Goal: Task Accomplishment & Management: Manage account settings

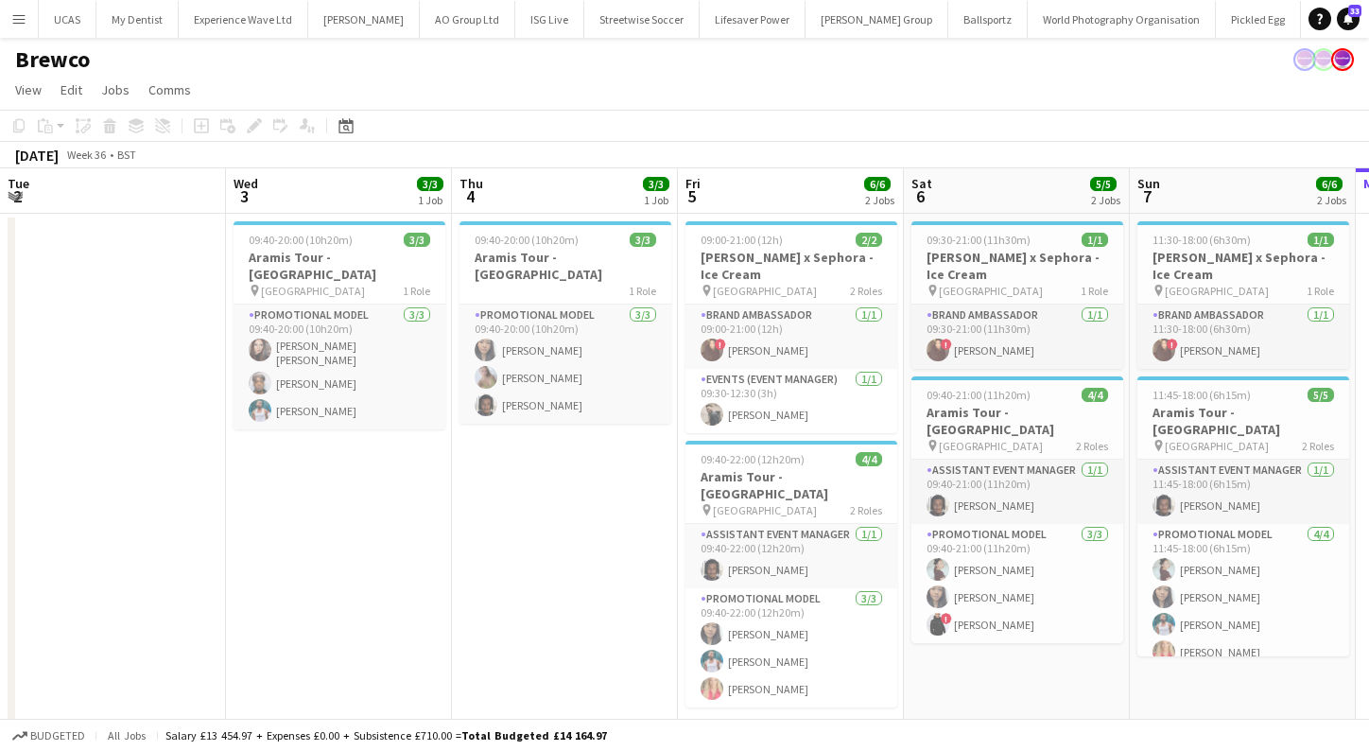
scroll to position [0, 649]
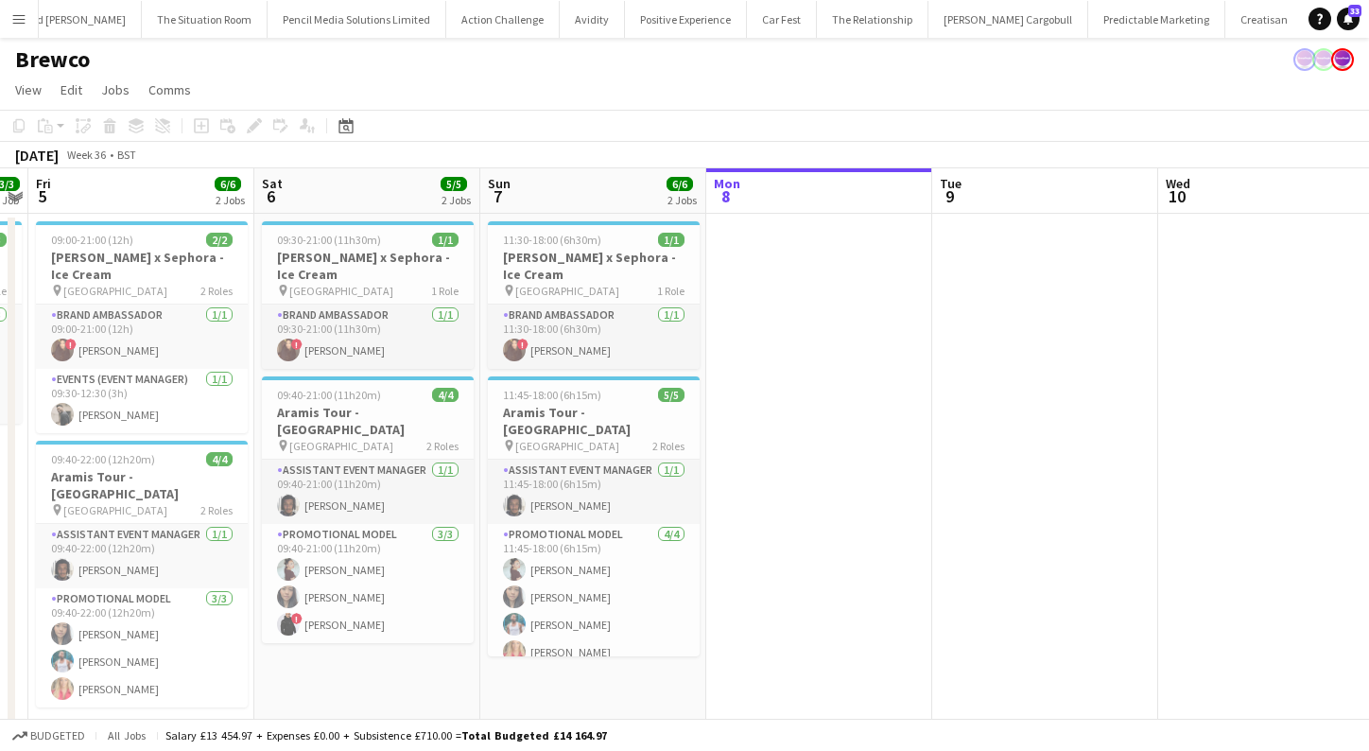
click at [26, 20] on button "Menu" at bounding box center [19, 19] width 38 height 38
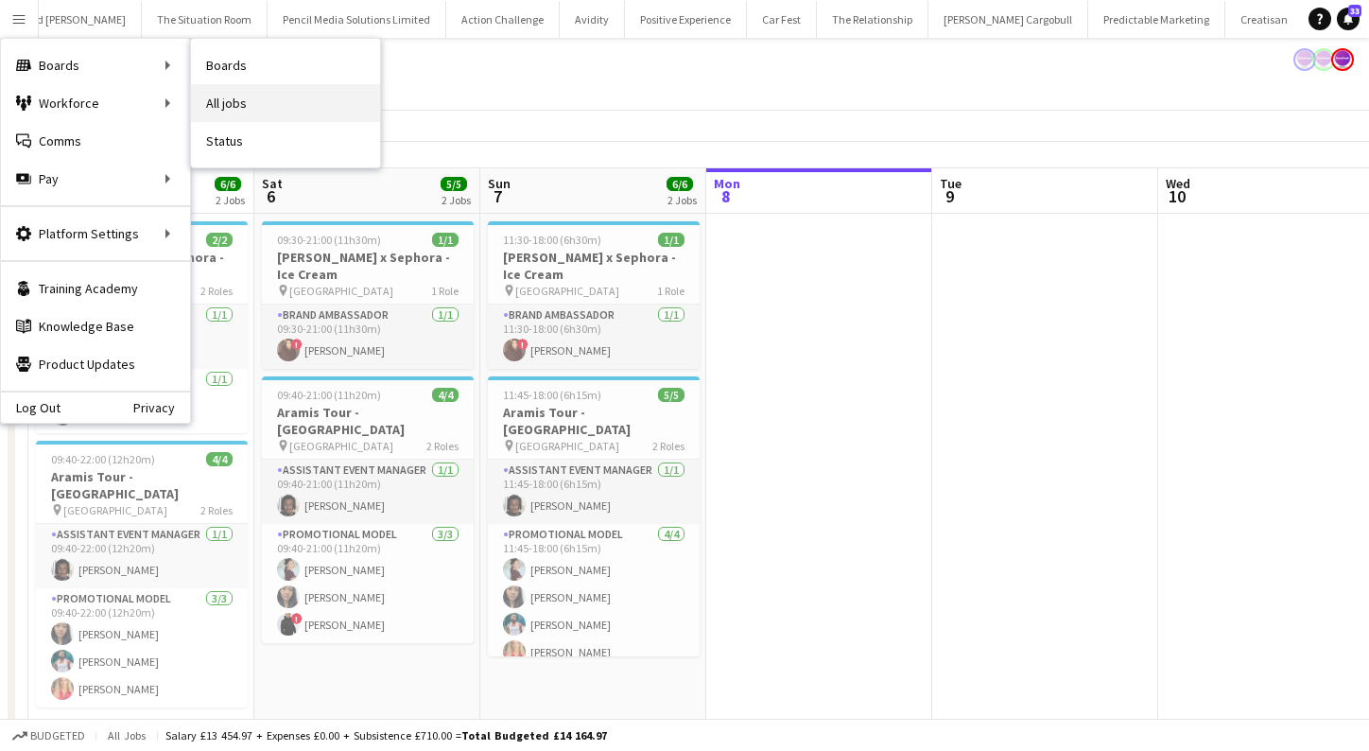
click at [267, 103] on link "All jobs" at bounding box center [285, 103] width 189 height 38
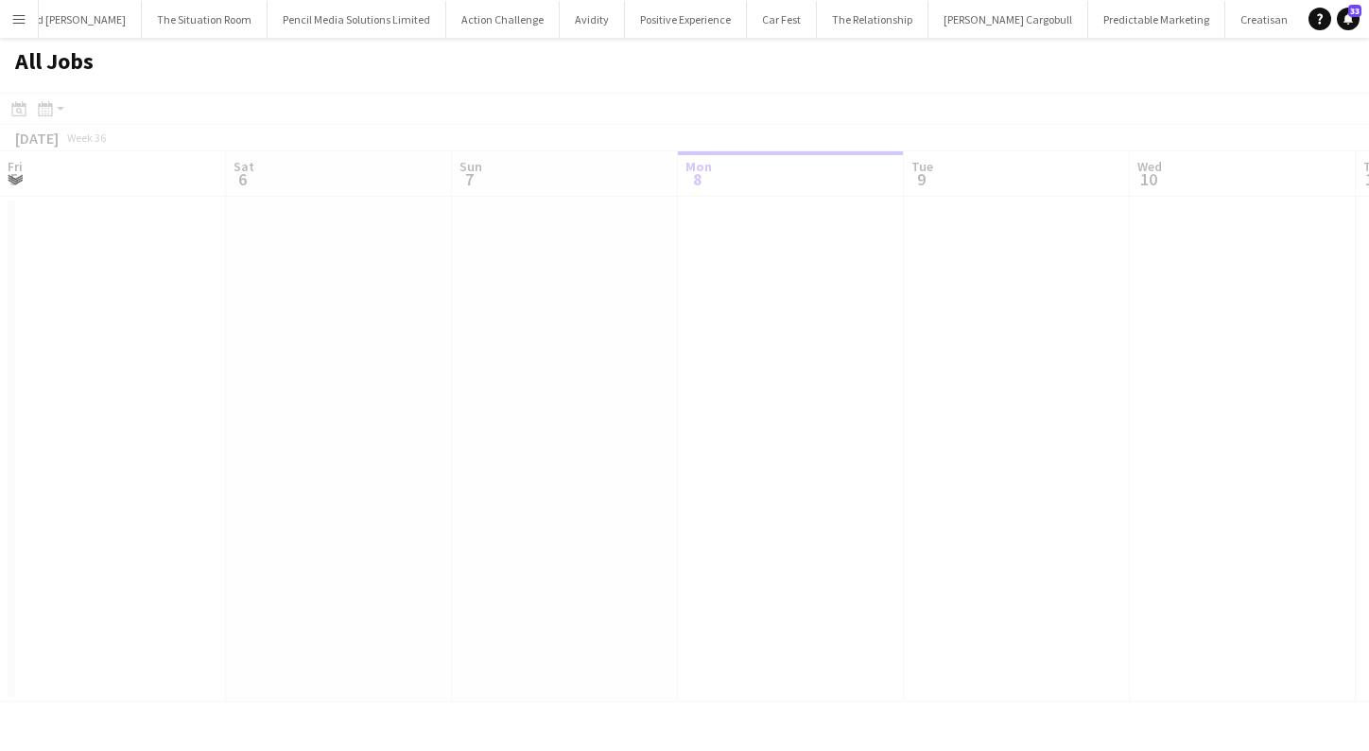
scroll to position [0, 452]
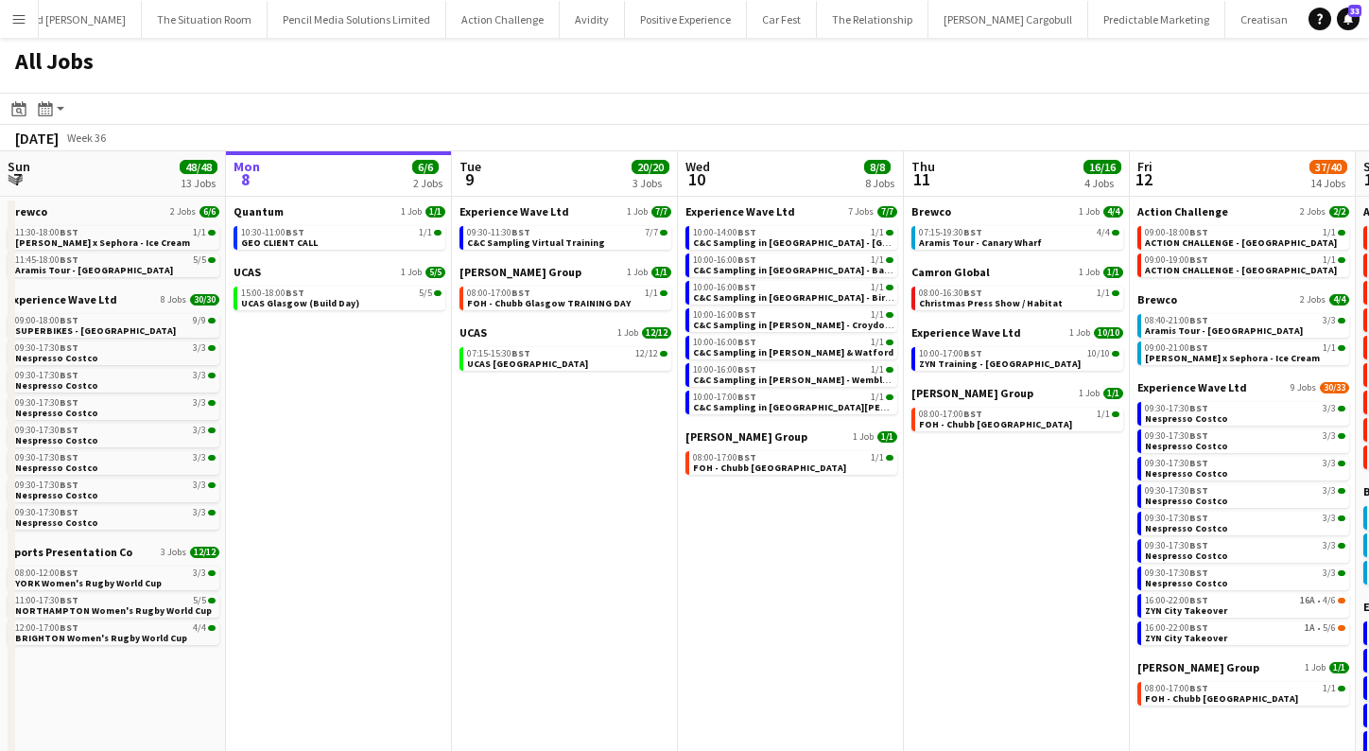
click at [18, 17] on app-icon "Menu" at bounding box center [18, 18] width 15 height 15
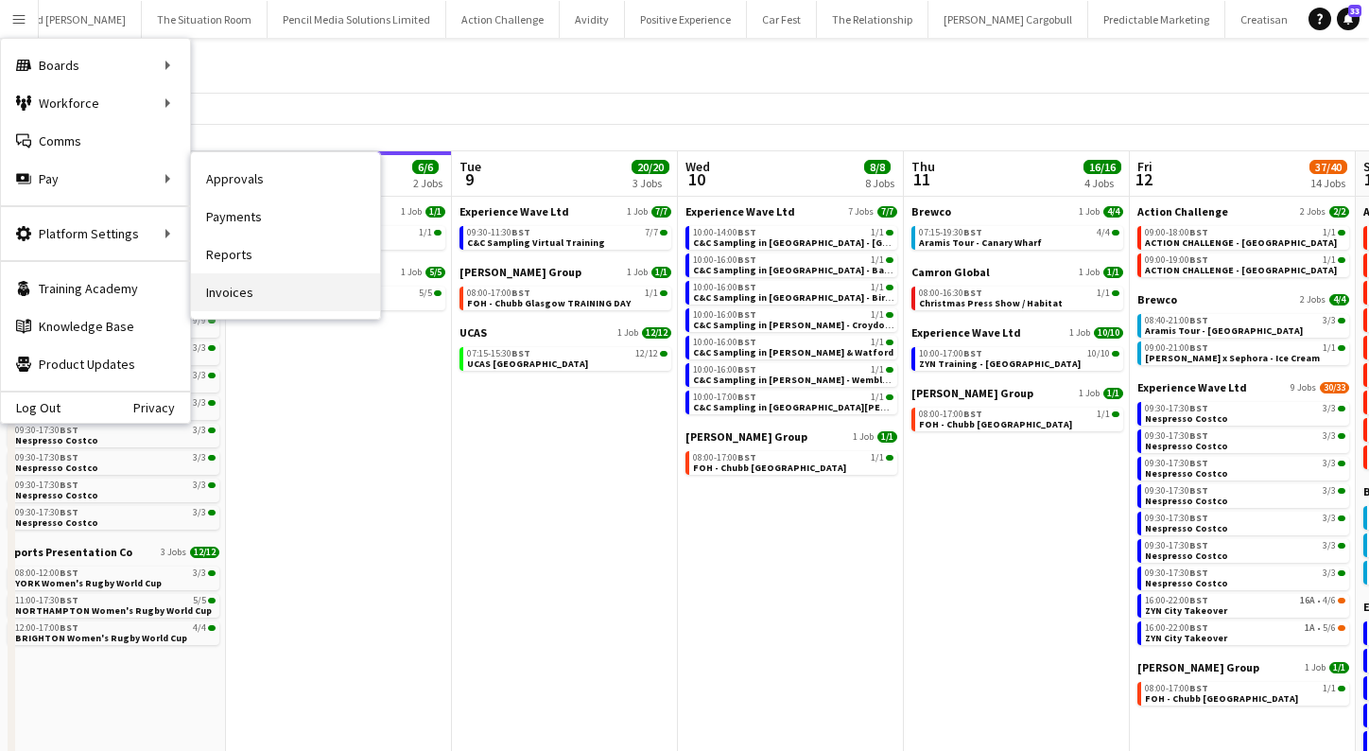
click at [258, 285] on link "Invoices" at bounding box center [285, 292] width 189 height 38
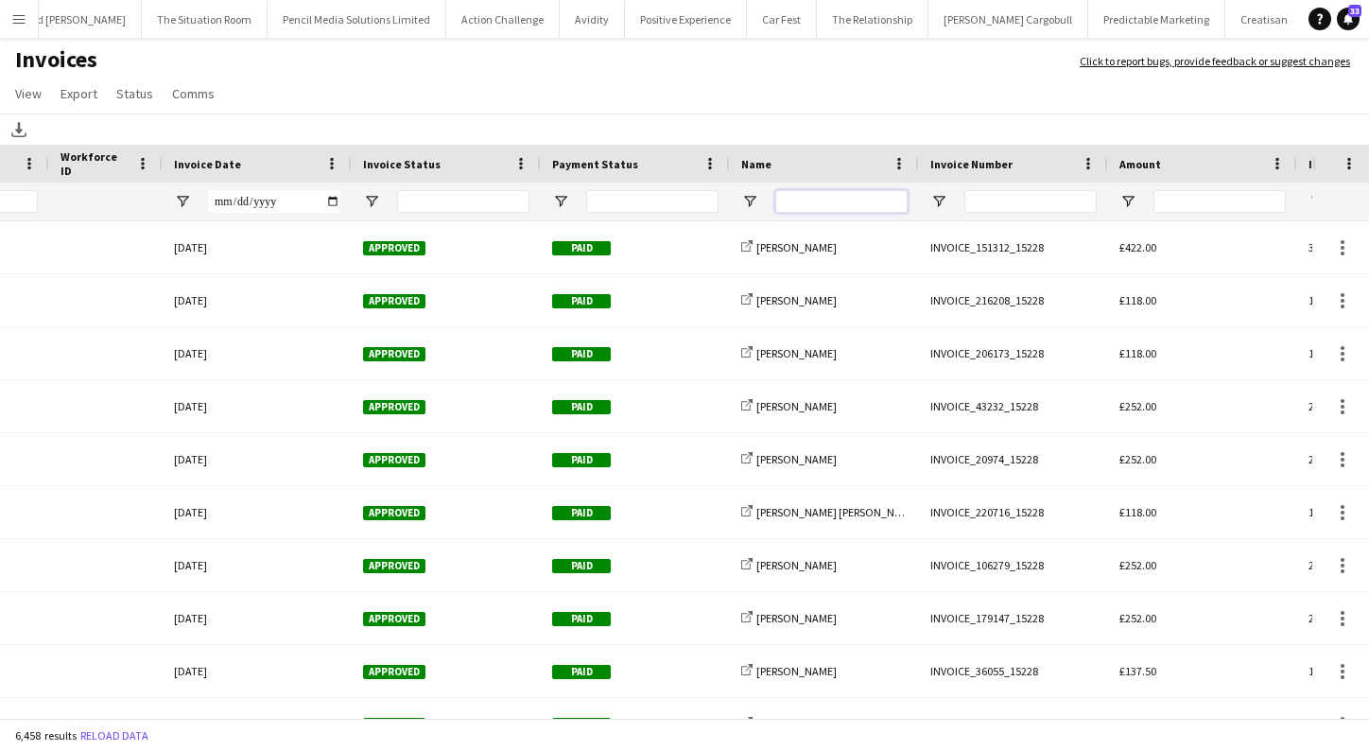
click at [854, 199] on input "Name Filter Input" at bounding box center [841, 201] width 132 height 23
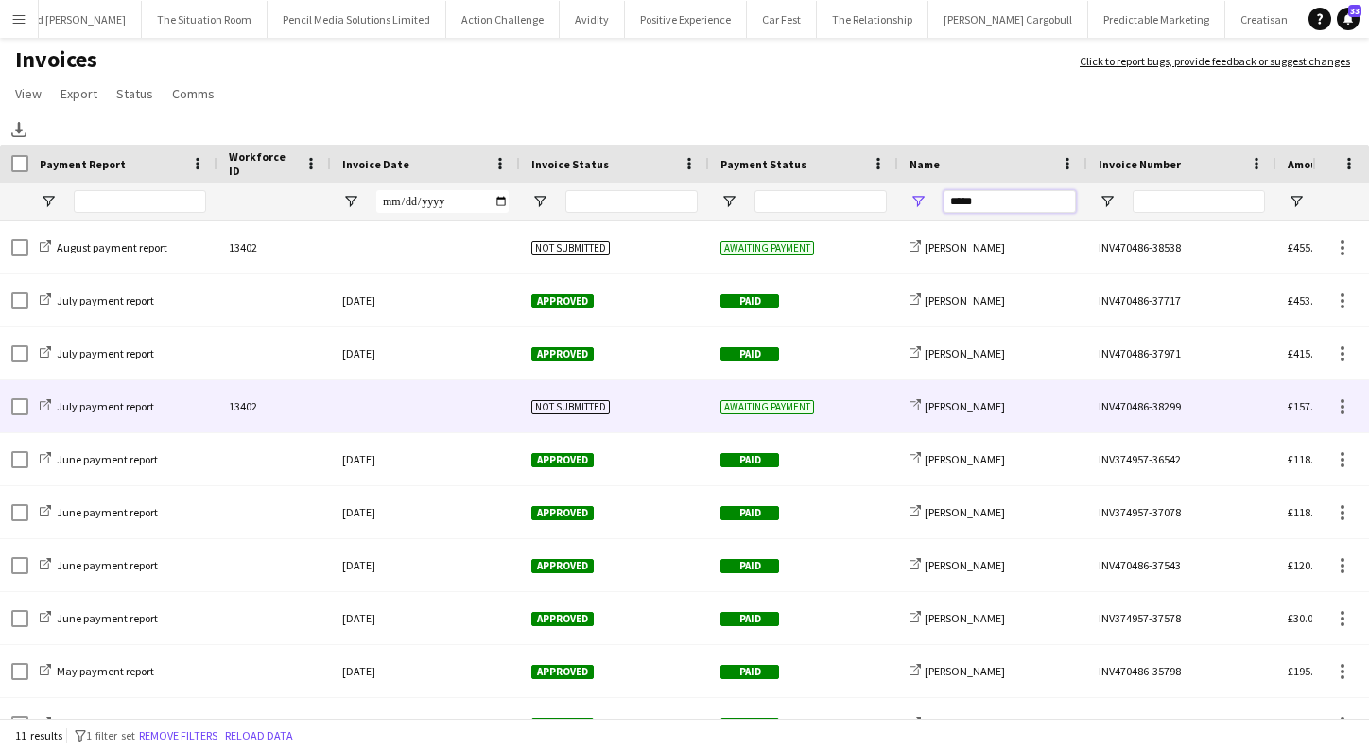
type input "*****"
click at [1038, 395] on div "share-external-link-1 [PERSON_NAME]" at bounding box center [992, 406] width 189 height 52
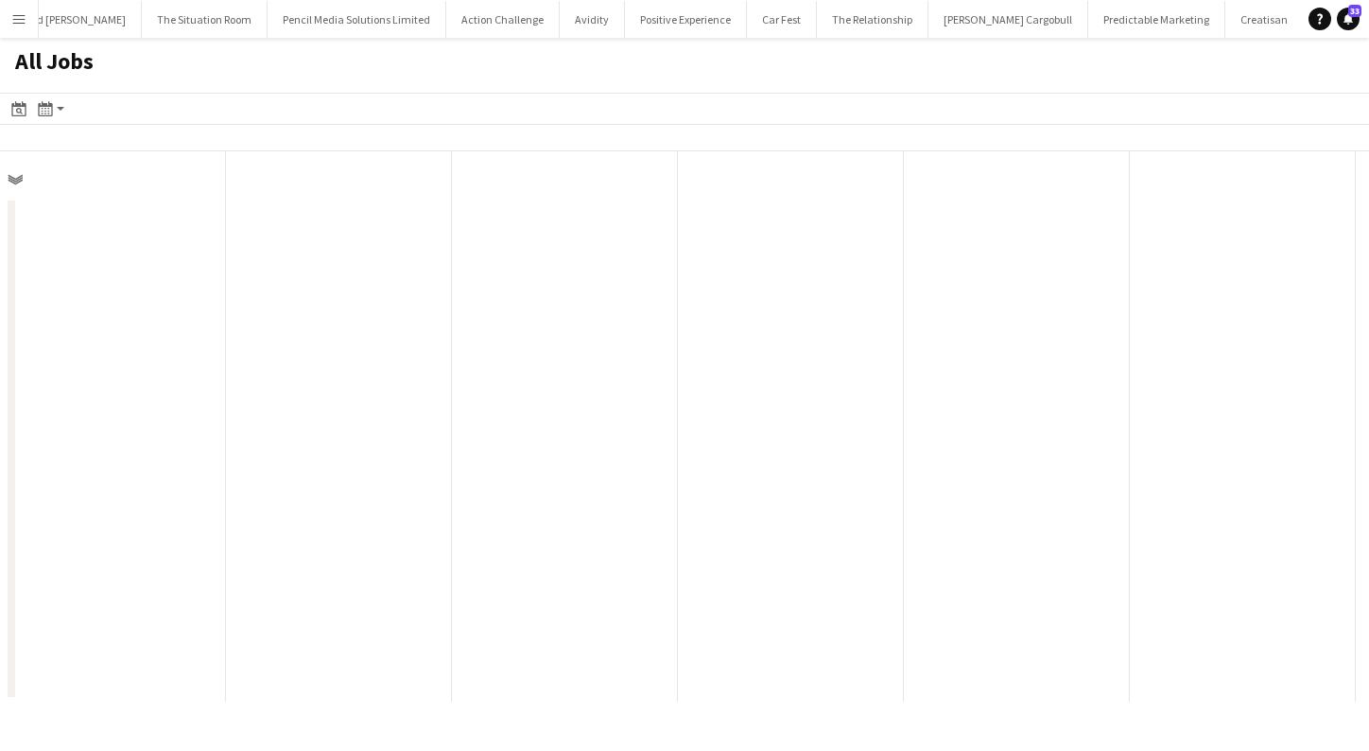
scroll to position [0, 452]
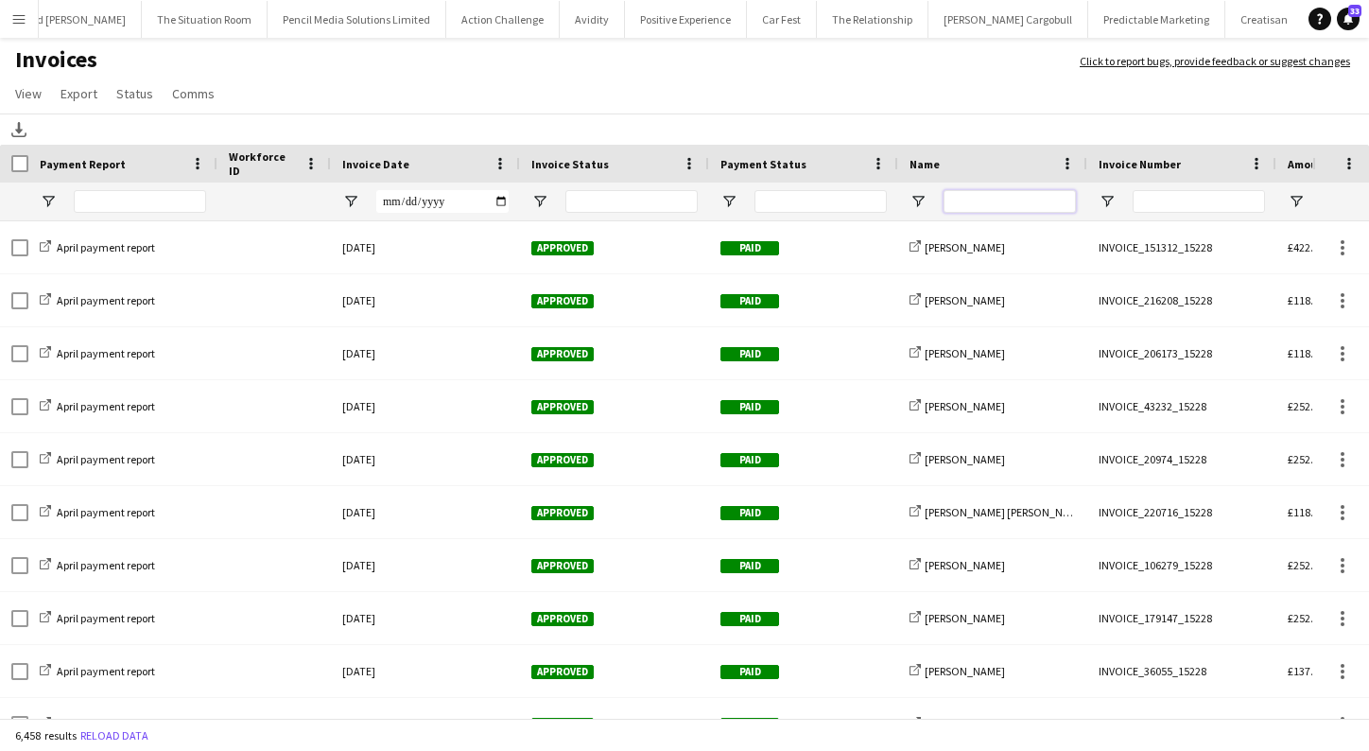
click at [996, 199] on input "Name Filter Input" at bounding box center [1009, 201] width 132 height 23
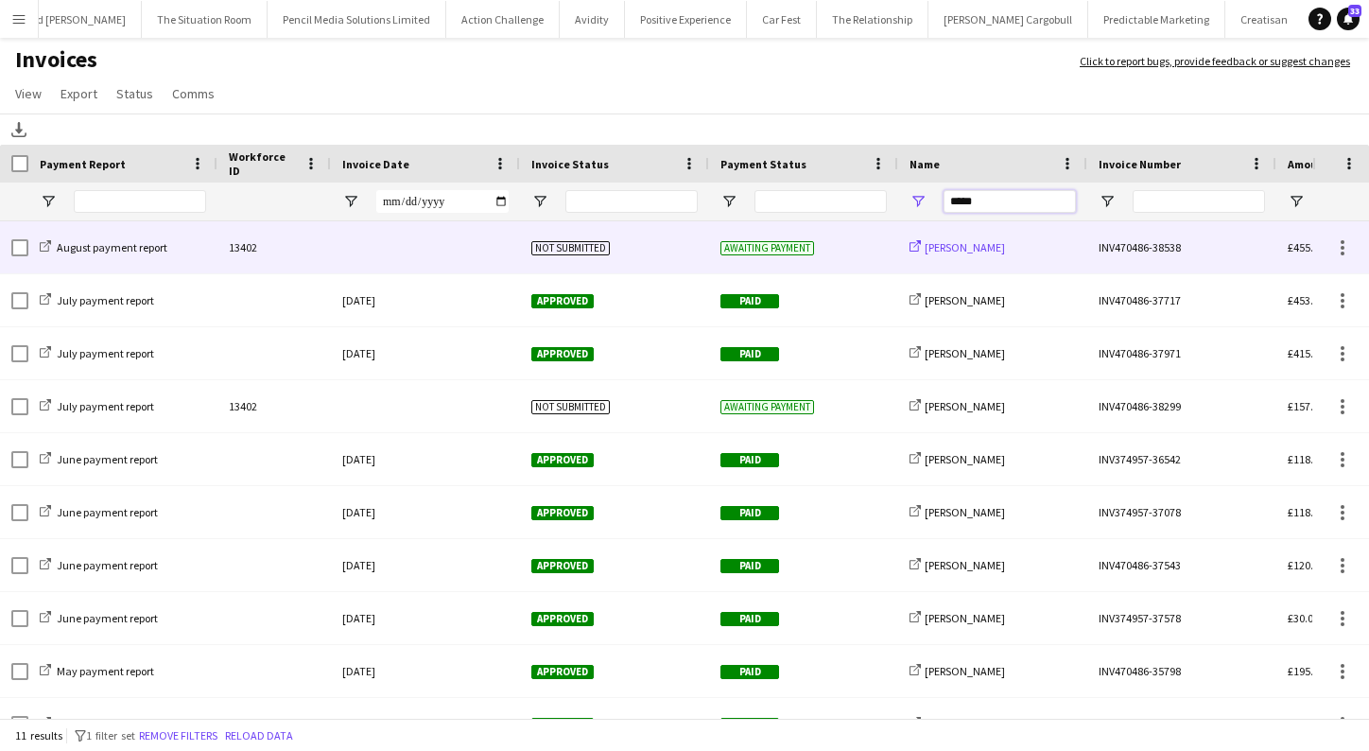
type input "*****"
drag, startPoint x: 964, startPoint y: 240, endPoint x: 768, endPoint y: 404, distance: 255.7
click at [768, 404] on span "Awaiting payment" at bounding box center [767, 407] width 94 height 14
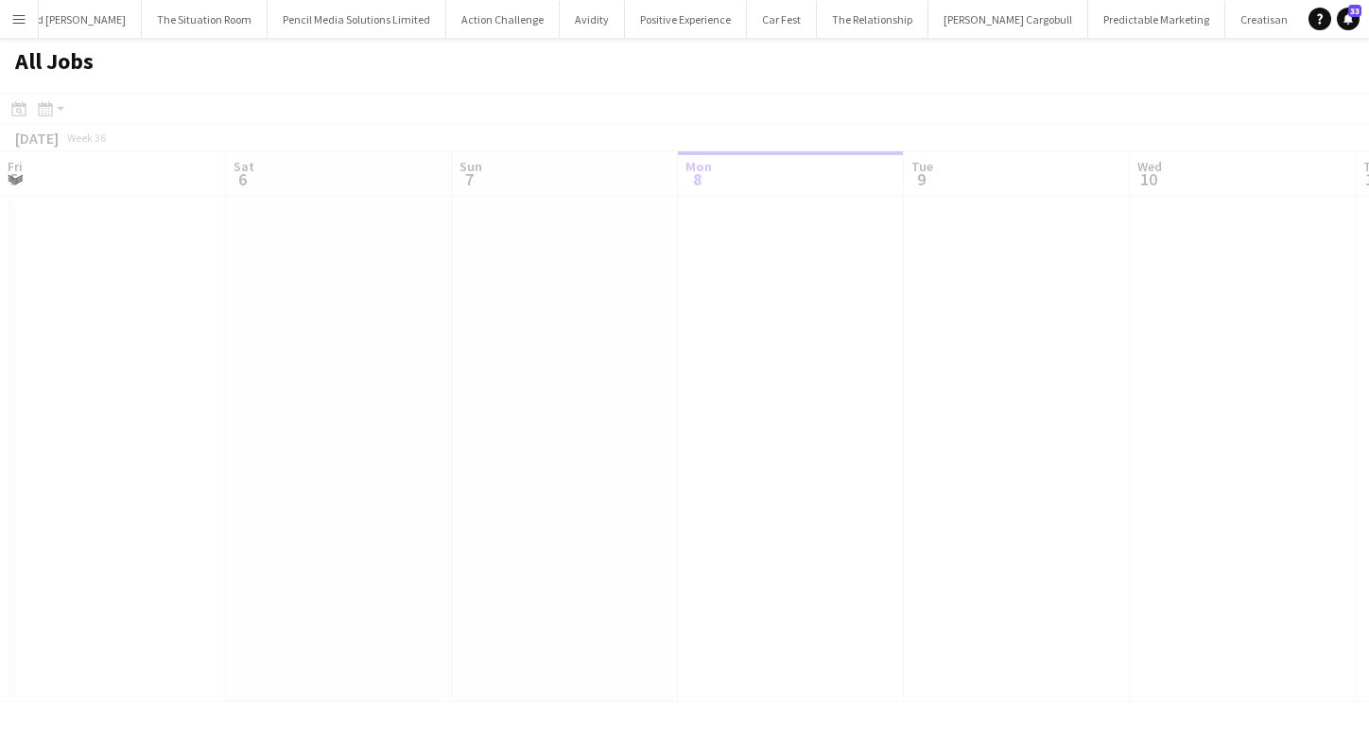
scroll to position [0, 452]
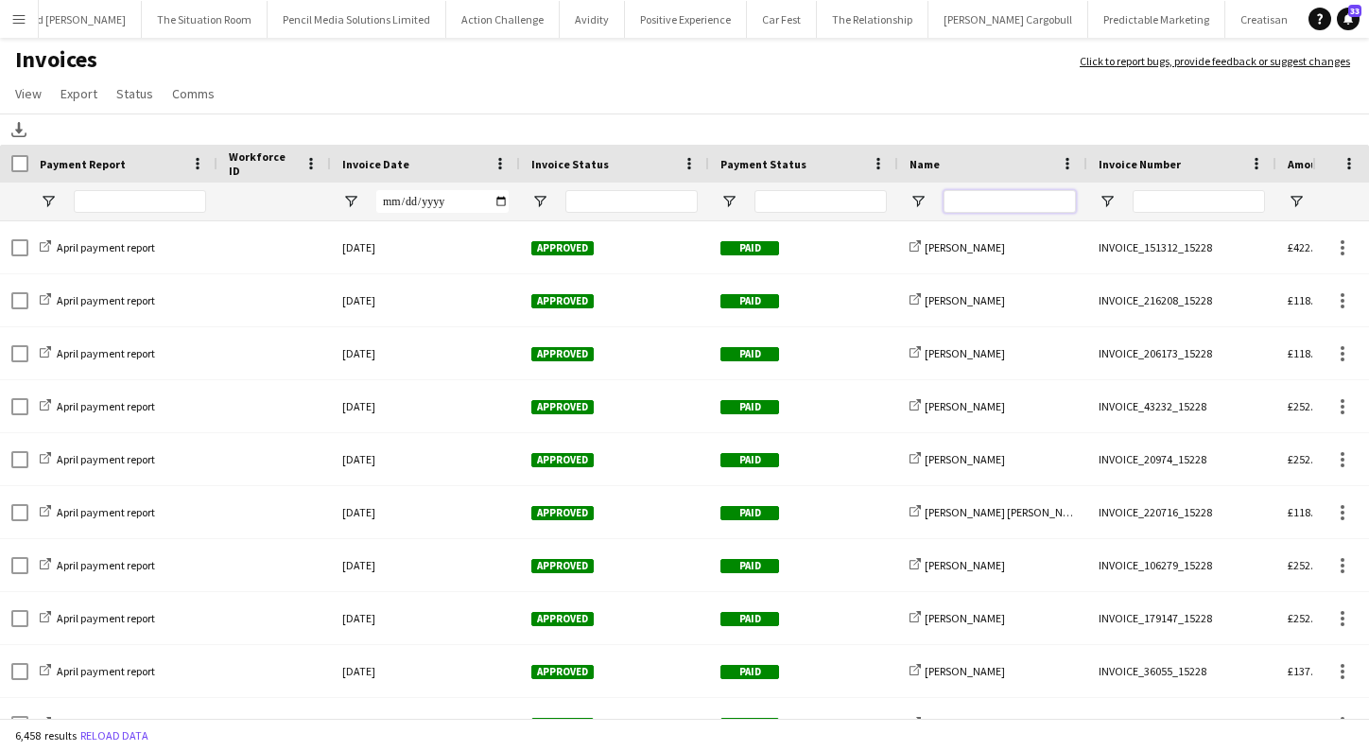
click at [976, 203] on input "Name Filter Input" at bounding box center [1009, 201] width 132 height 23
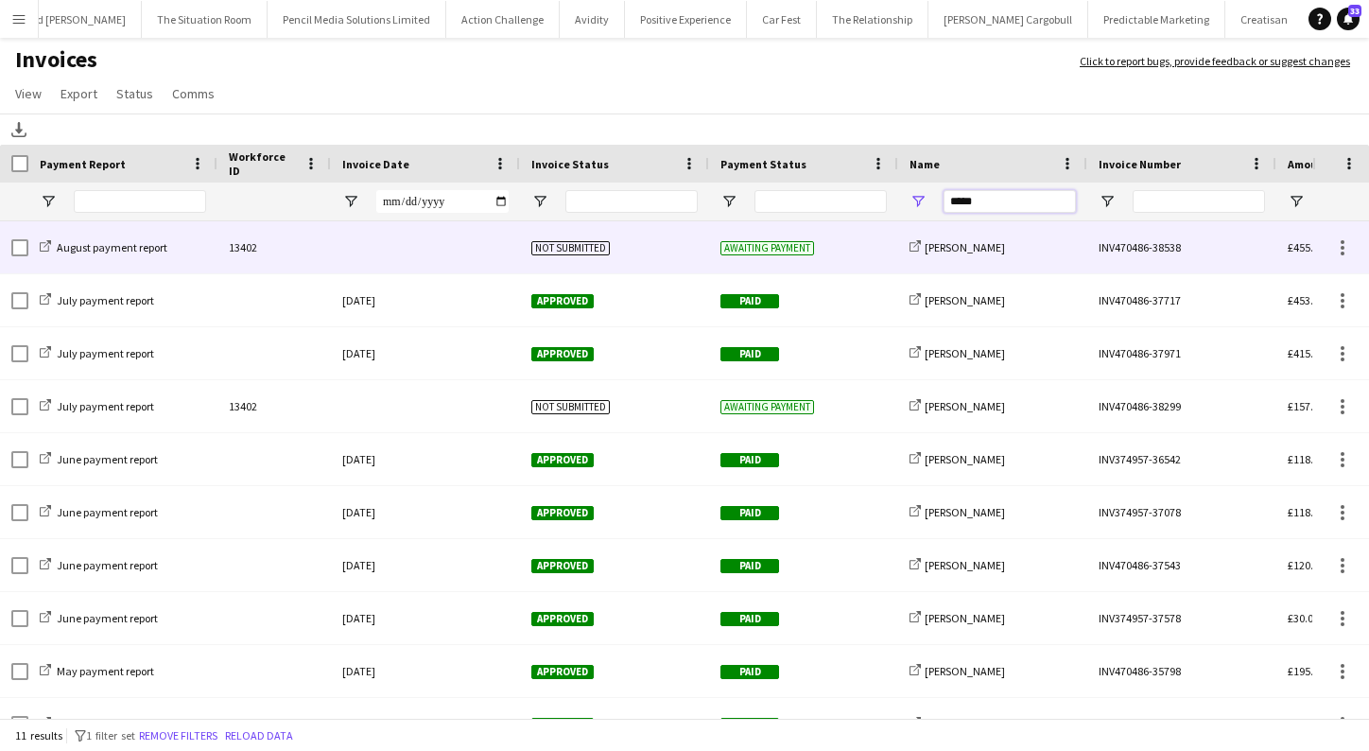
type input "*****"
drag, startPoint x: 960, startPoint y: 233, endPoint x: 899, endPoint y: 253, distance: 64.6
click at [899, 253] on div "share-external-link-1 [PERSON_NAME]" at bounding box center [992, 247] width 189 height 52
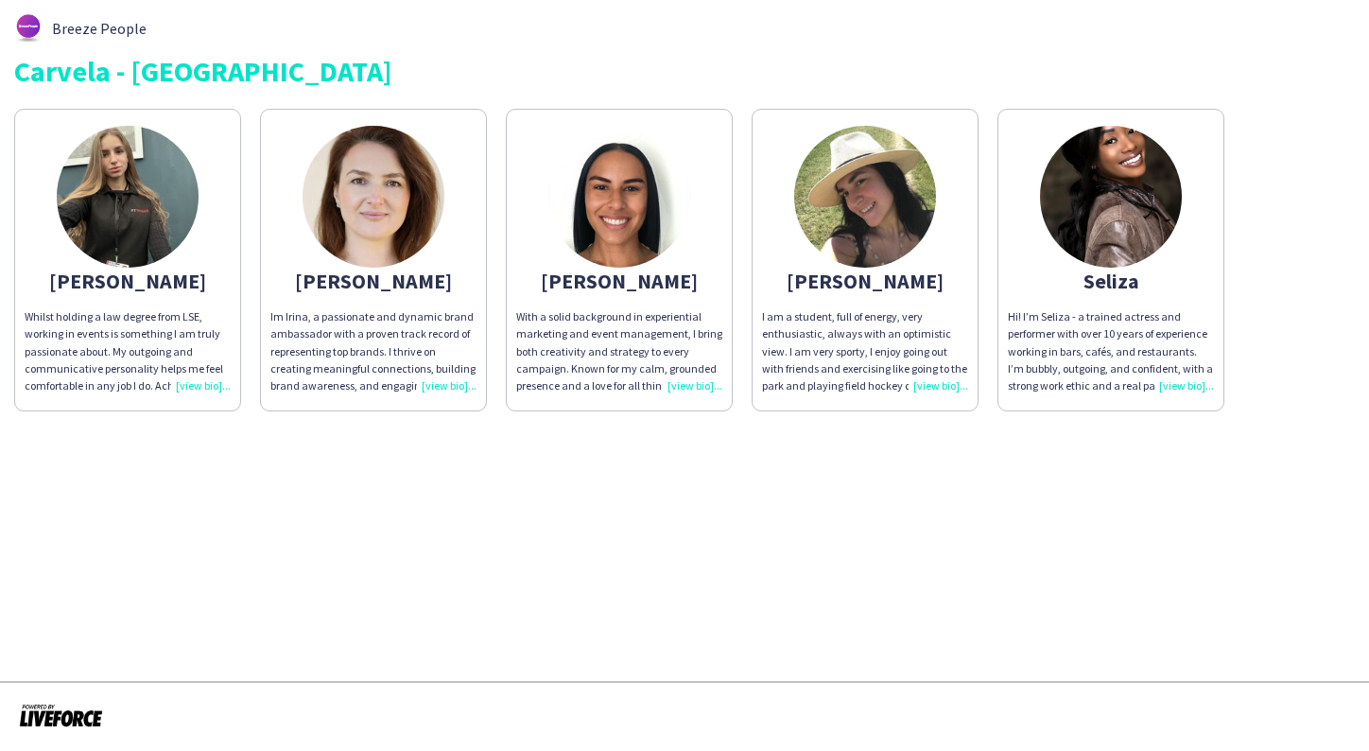
click at [1115, 221] on img at bounding box center [1111, 197] width 142 height 142
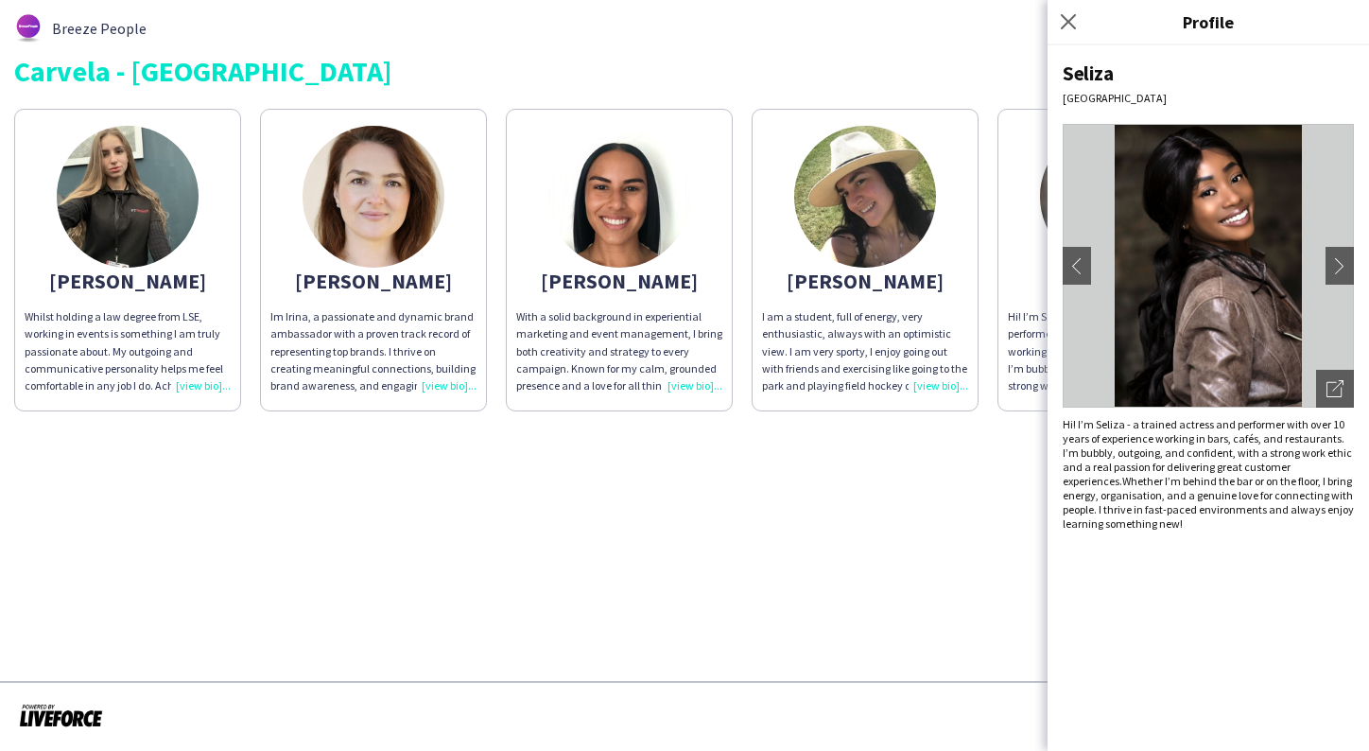
click at [845, 214] on img at bounding box center [865, 197] width 142 height 142
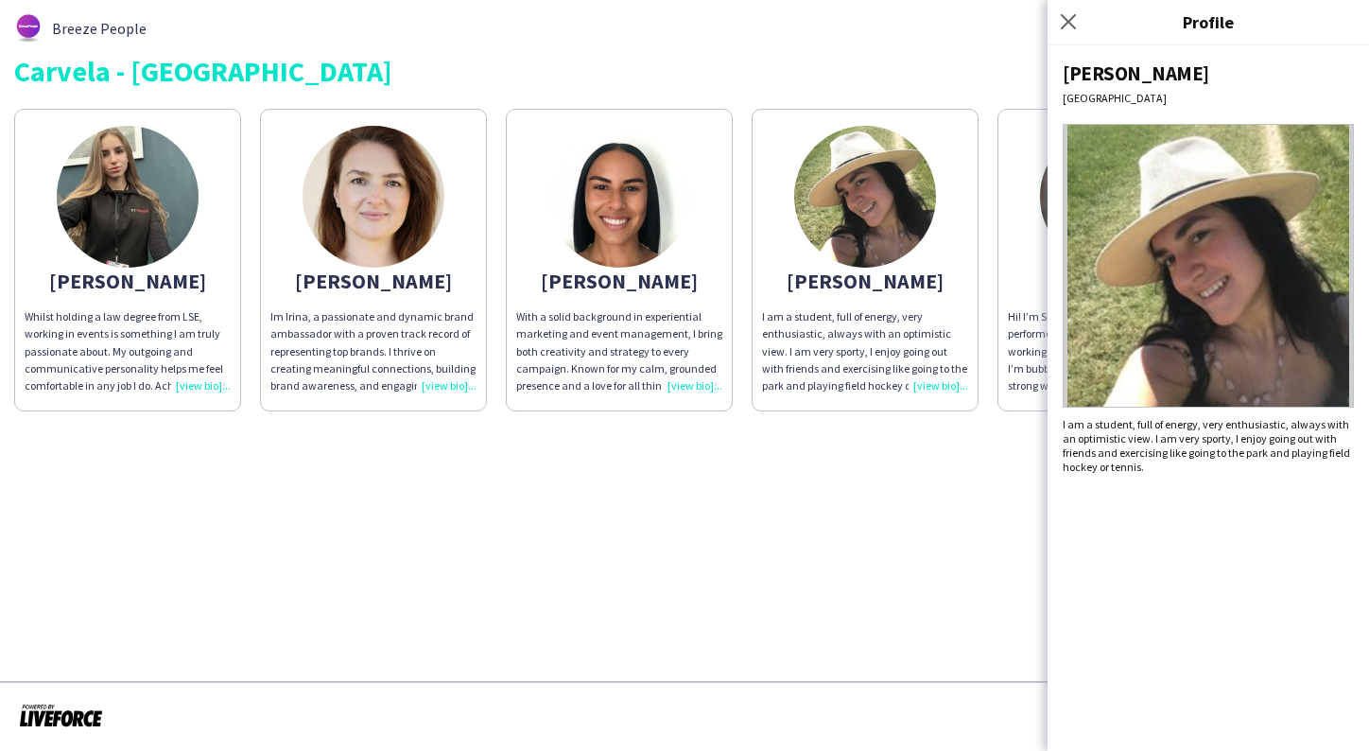
click at [641, 214] on img at bounding box center [619, 197] width 142 height 142
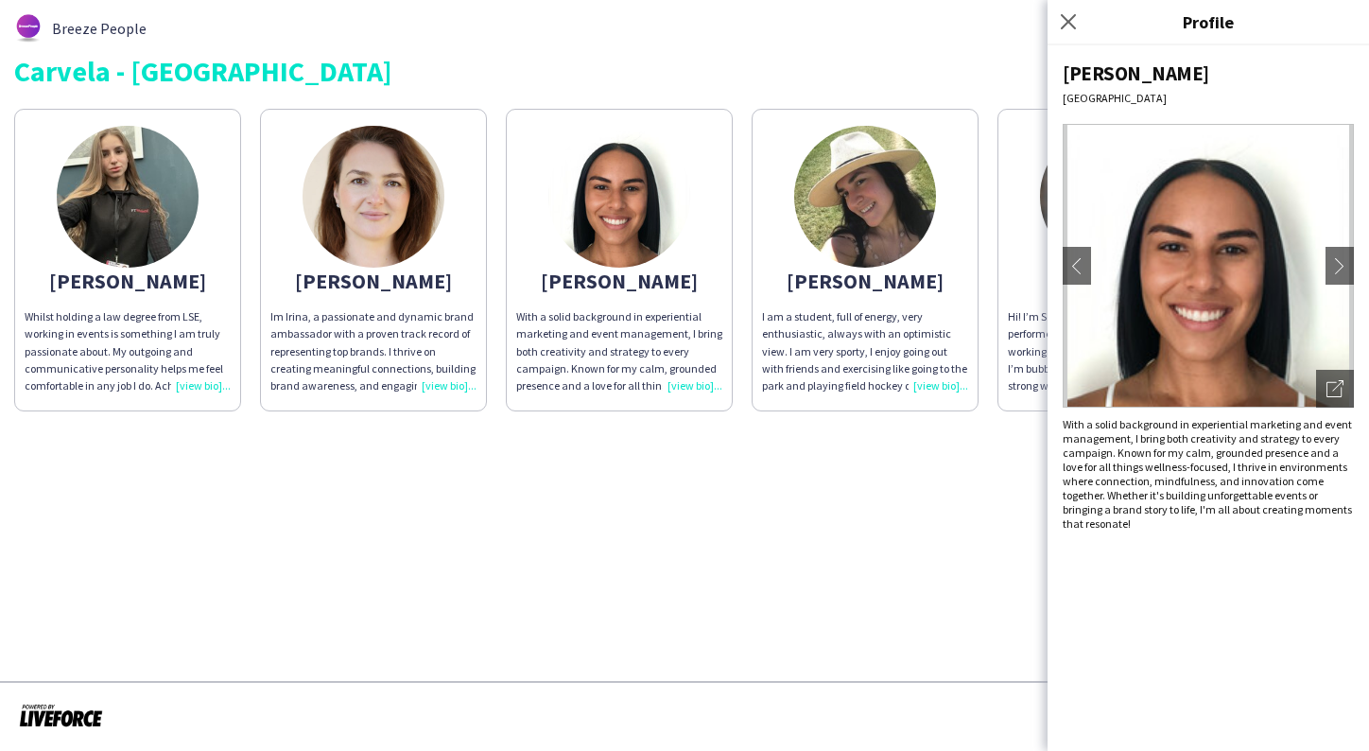
click at [374, 211] on img at bounding box center [373, 197] width 142 height 142
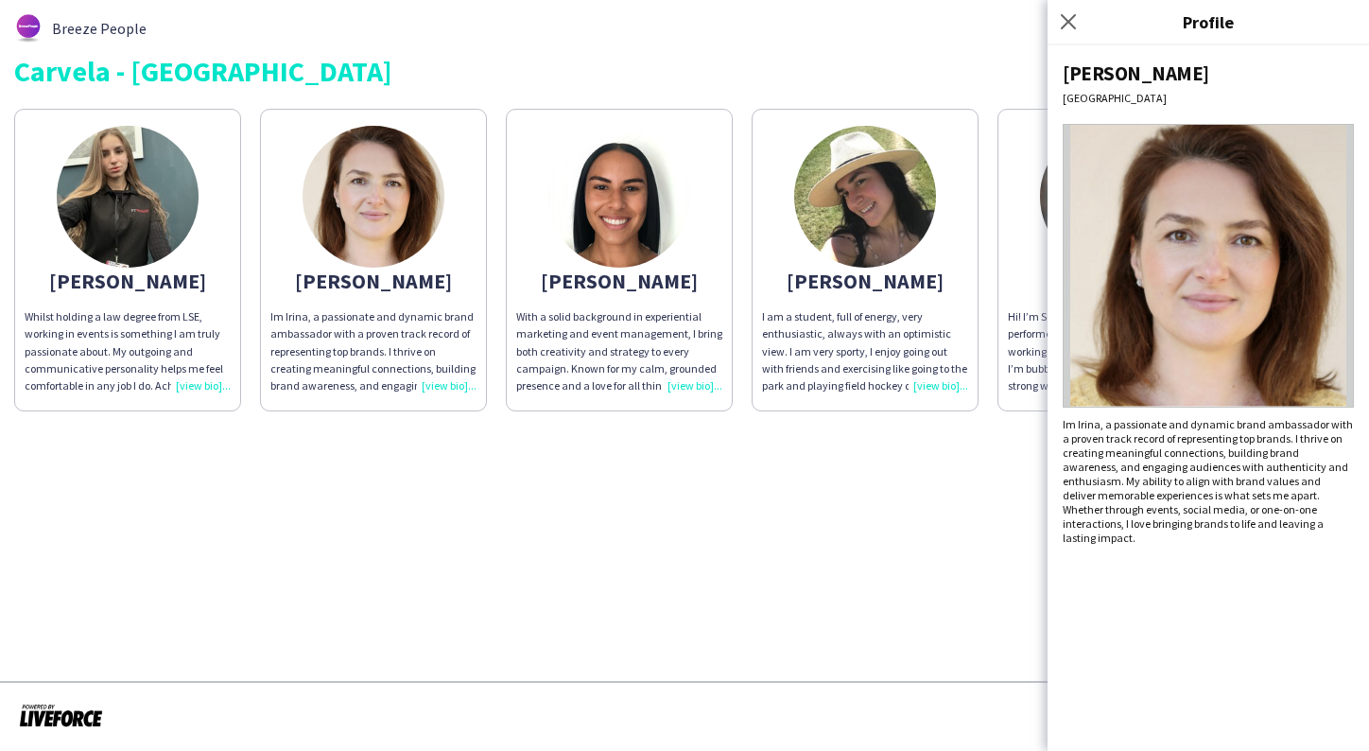
click at [181, 206] on img at bounding box center [128, 197] width 142 height 142
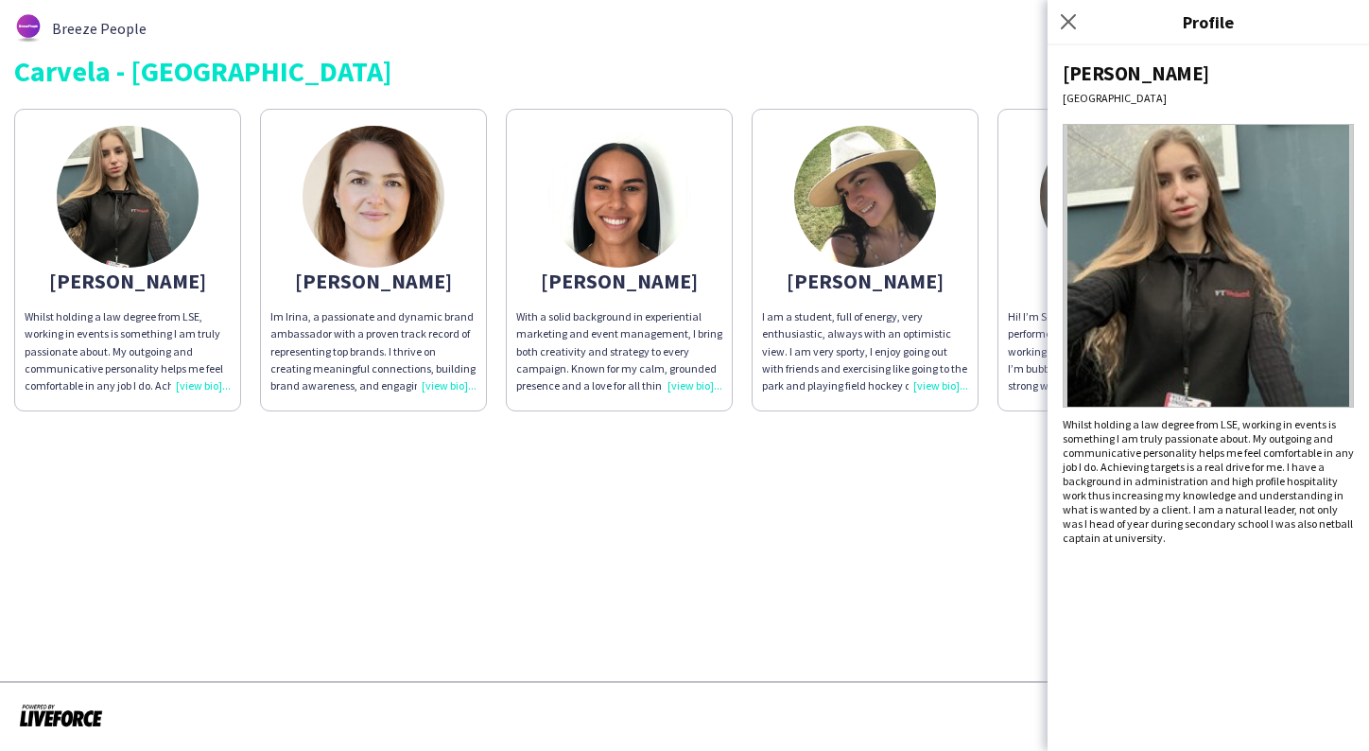
click at [333, 9] on div "Breeze People Carvela - Oxford st Anastasiya Whilst holding a law degree from L…" at bounding box center [684, 212] width 1369 height 425
